Goal: Obtain resource: Obtain resource

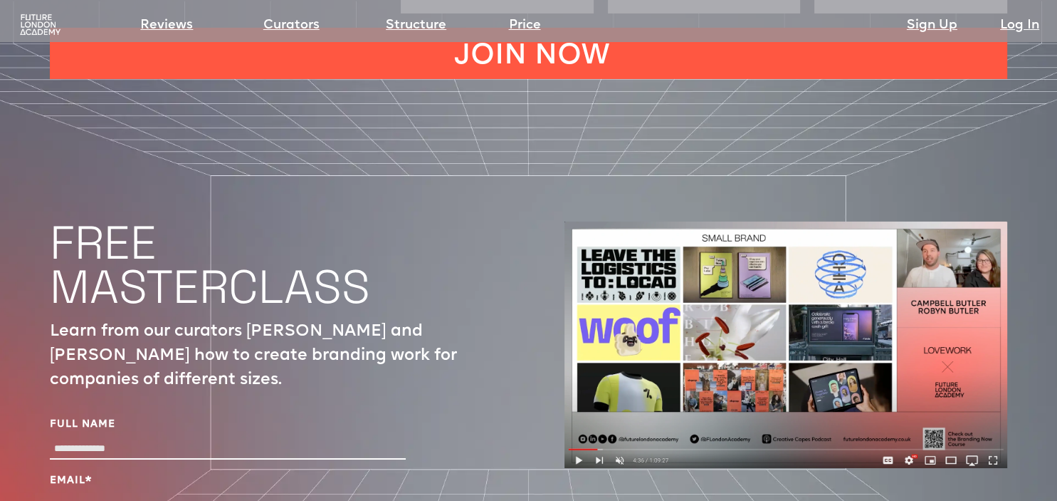
scroll to position [4661, 0]
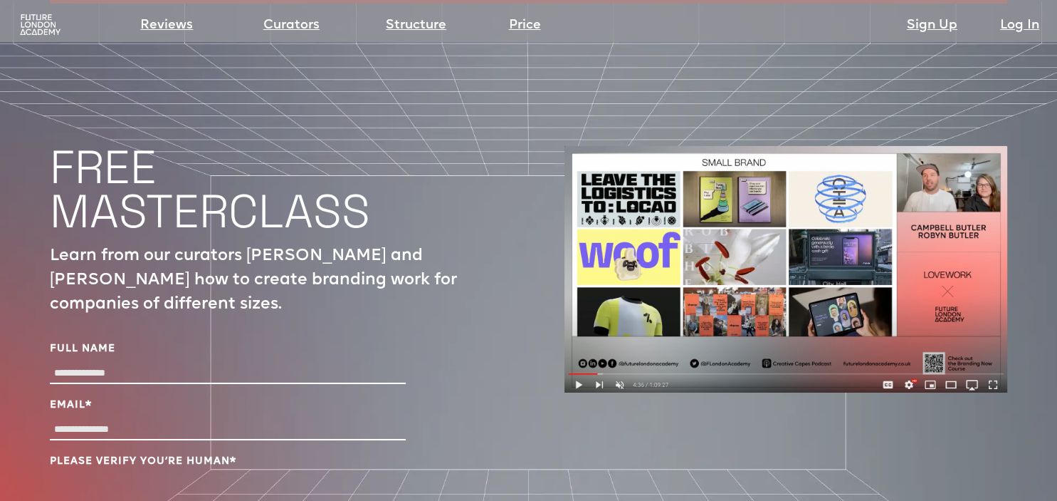
click at [36, 28] on img at bounding box center [40, 25] width 45 height 23
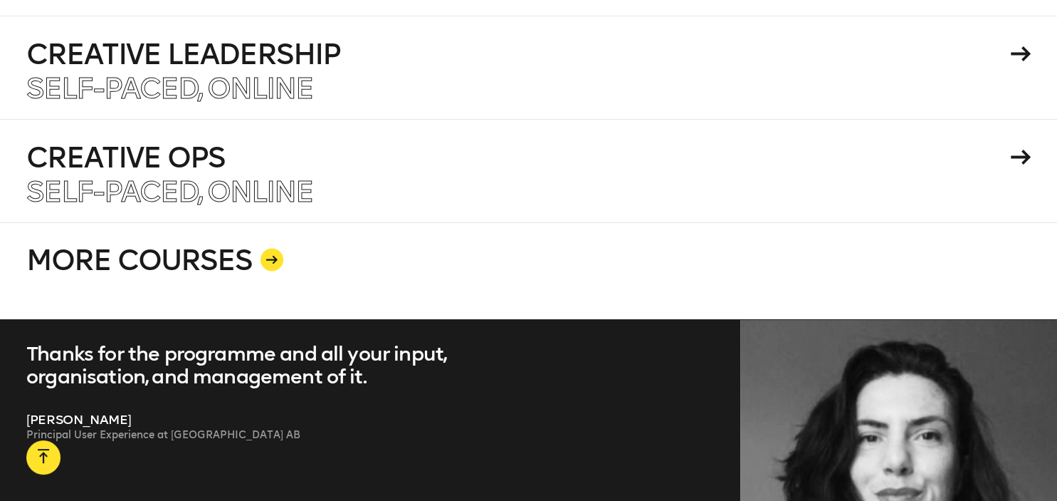
scroll to position [2367, 0]
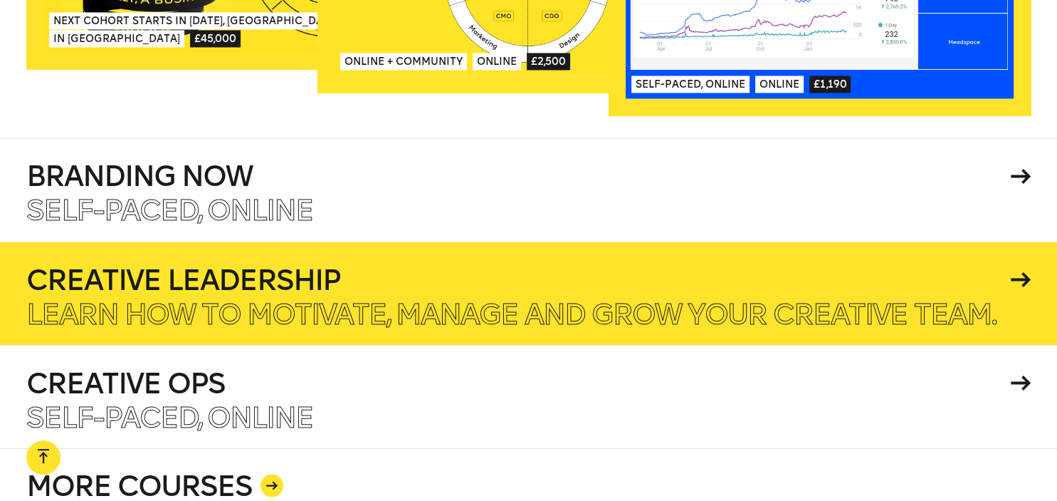
click at [190, 265] on h4 "Creative Leadership" at bounding box center [516, 279] width 980 height 28
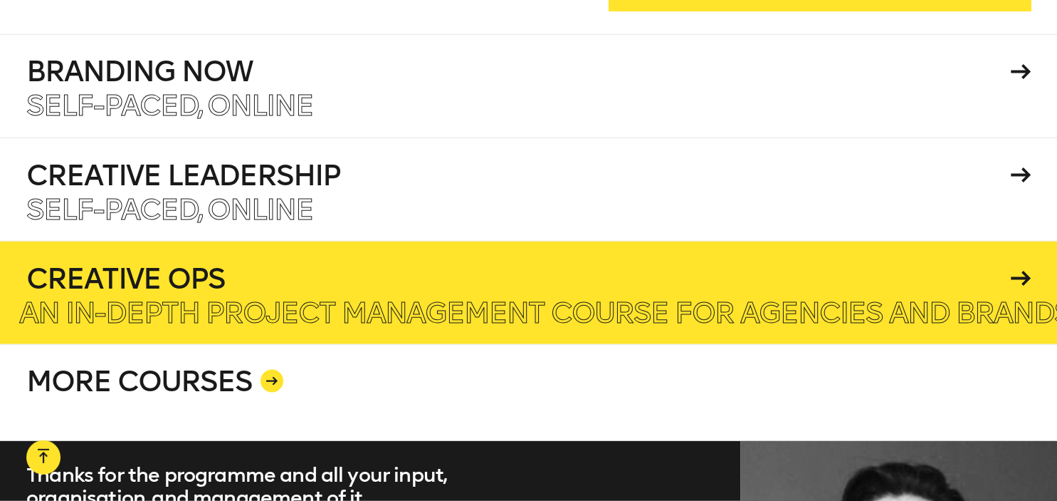
scroll to position [2443, 0]
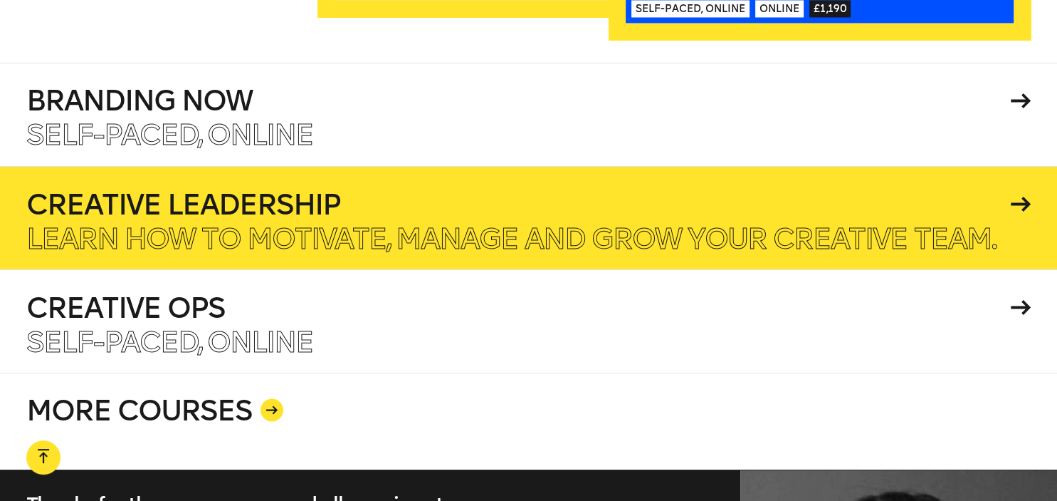
click at [250, 189] on h4 "Creative Leadership" at bounding box center [516, 203] width 980 height 28
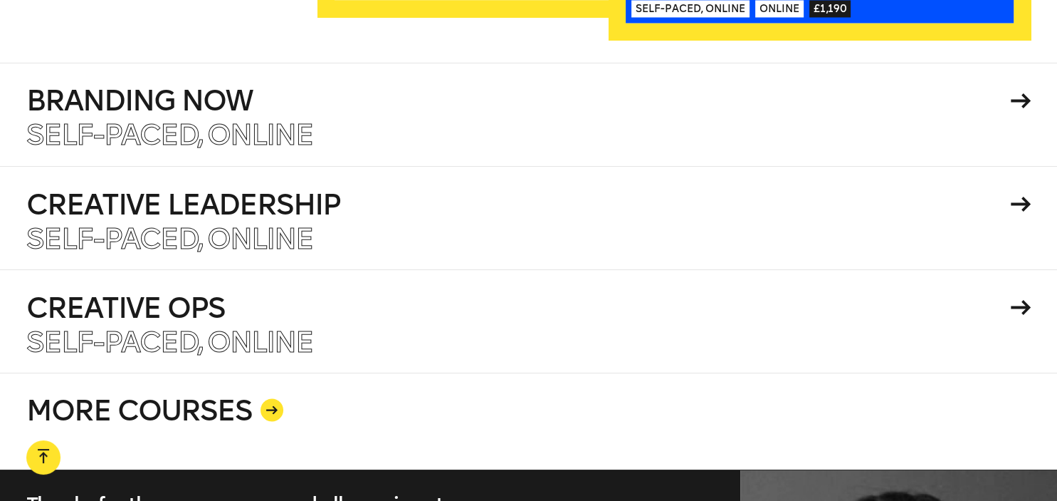
click at [206, 381] on link "MORE COURSES" at bounding box center [528, 420] width 1005 height 97
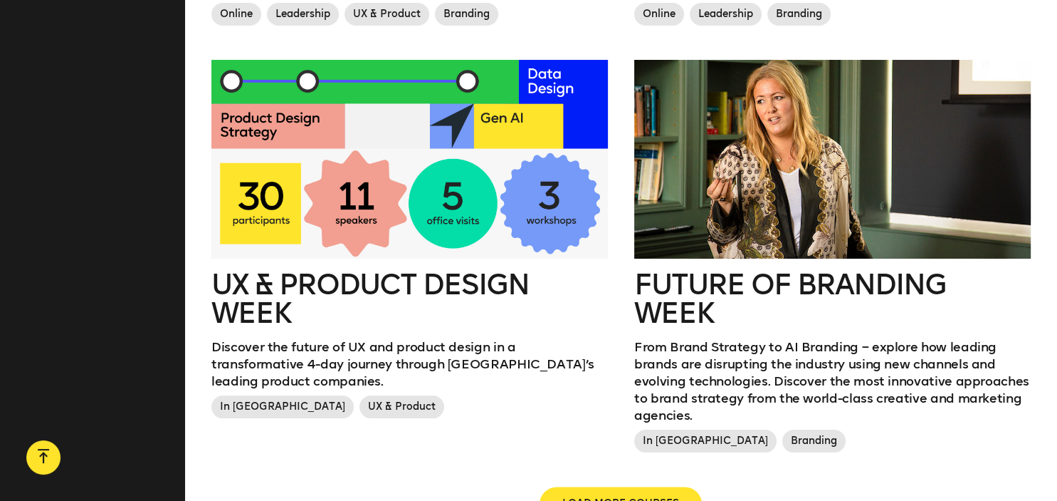
scroll to position [1954, 0]
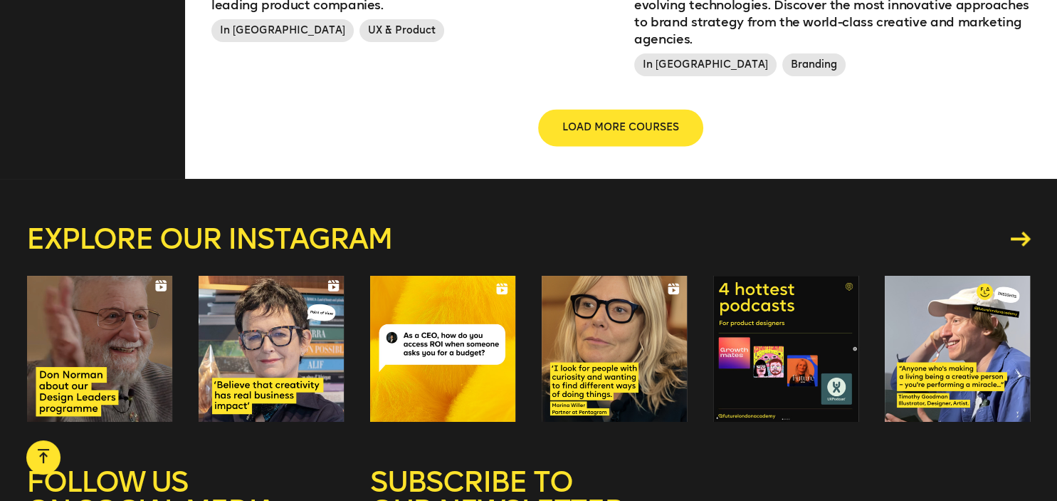
click at [605, 120] on span "LOAD MORE COURSES" at bounding box center [620, 127] width 117 height 14
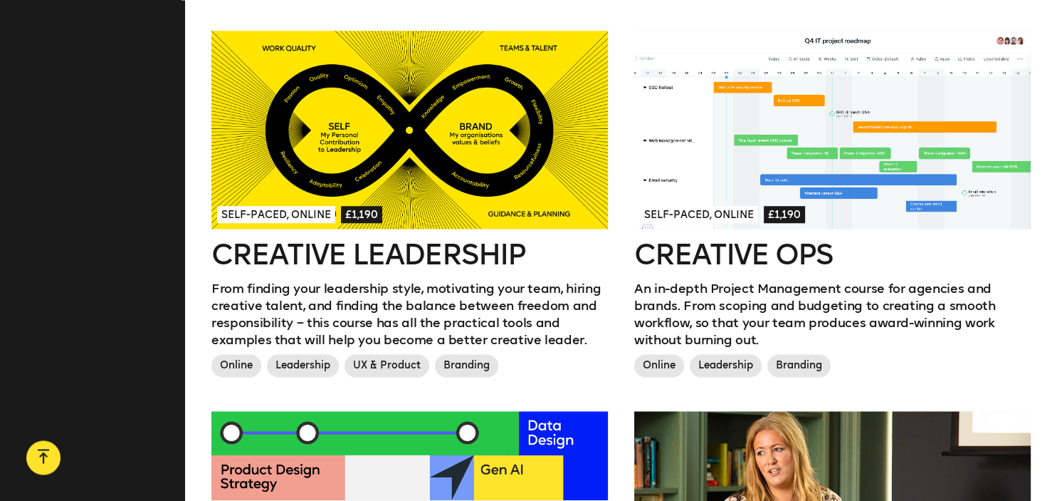
scroll to position [1128, 0]
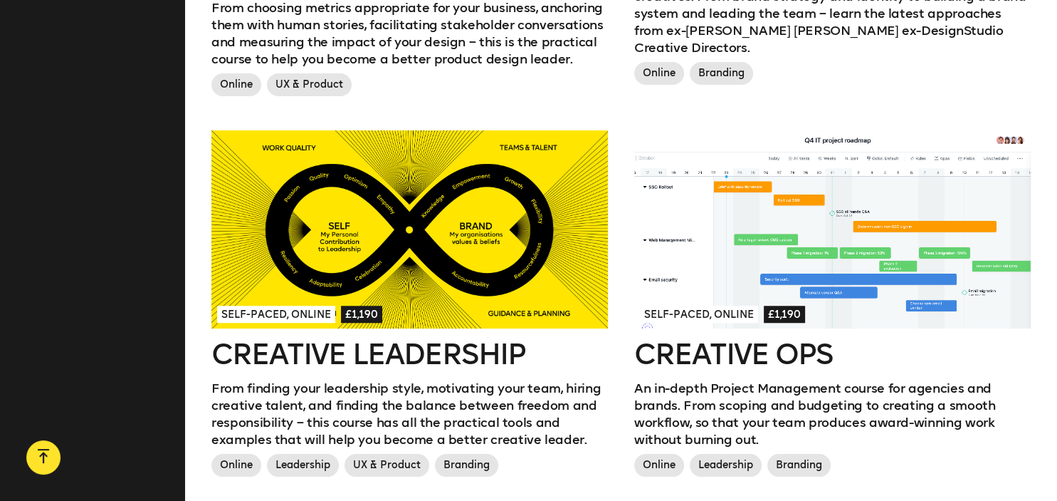
click at [417, 227] on div at bounding box center [409, 229] width 397 height 198
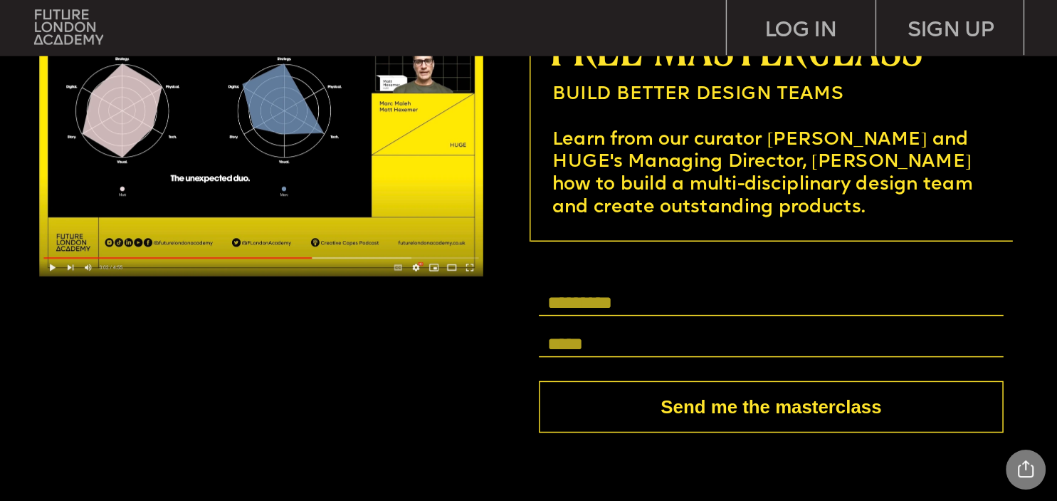
scroll to position [4060, 0]
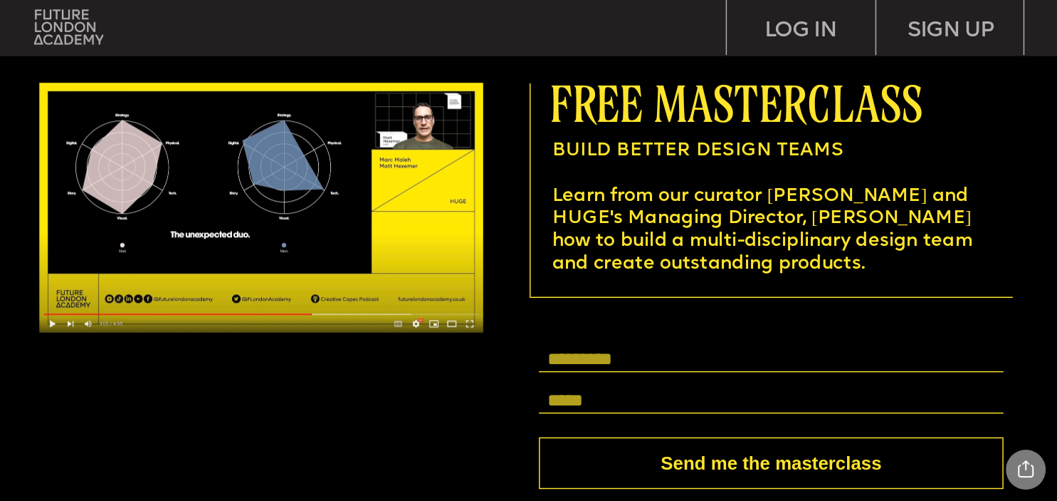
click at [595, 365] on input "text" at bounding box center [771, 359] width 465 height 26
type input "**********"
click at [659, 460] on button "Send me the masterclass" at bounding box center [771, 463] width 465 height 52
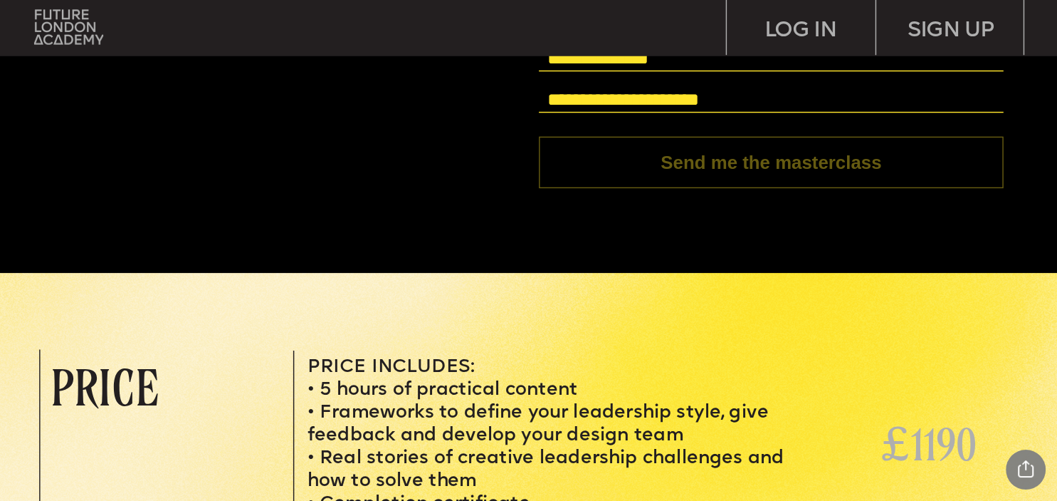
scroll to position [4661, 0]
